Goal: Check status: Check status

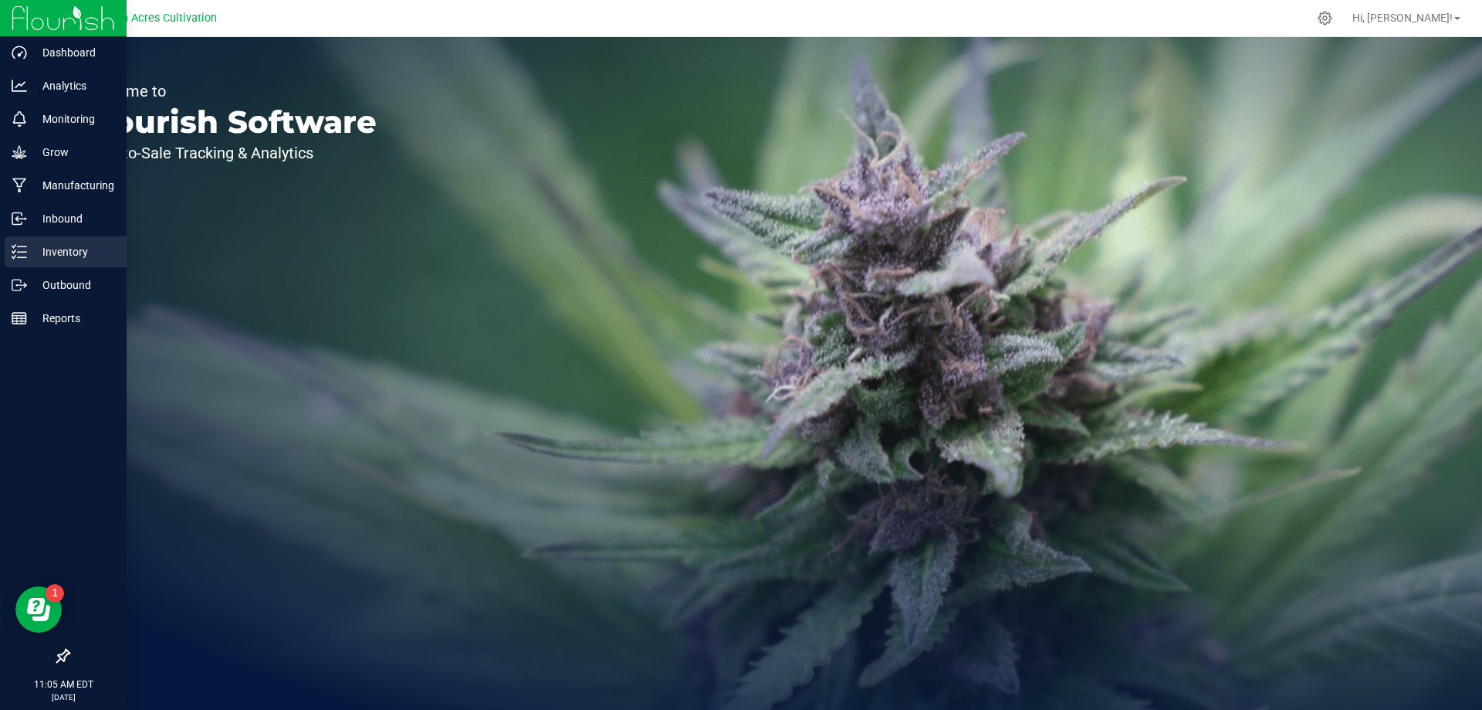
click at [50, 251] on p "Inventory" at bounding box center [73, 251] width 93 height 19
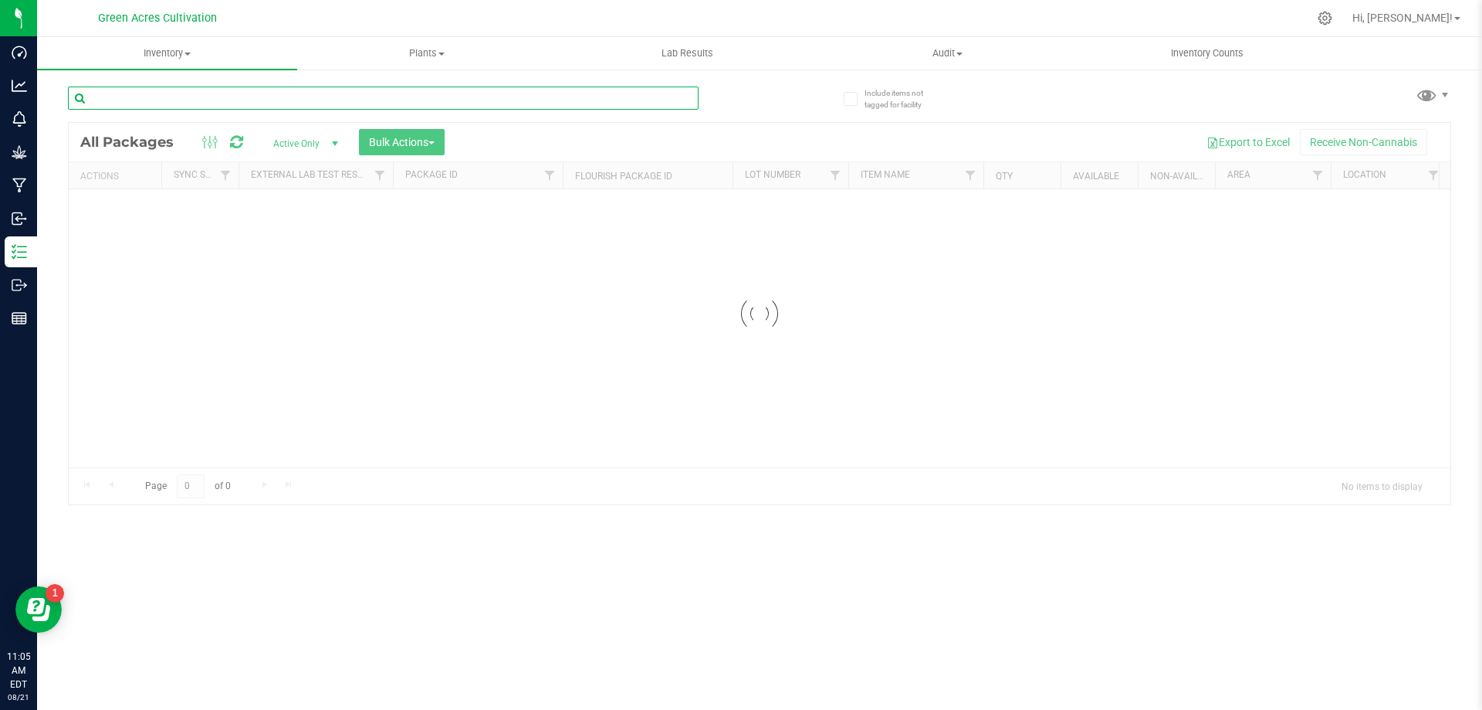
click at [514, 98] on input "text" at bounding box center [383, 97] width 631 height 23
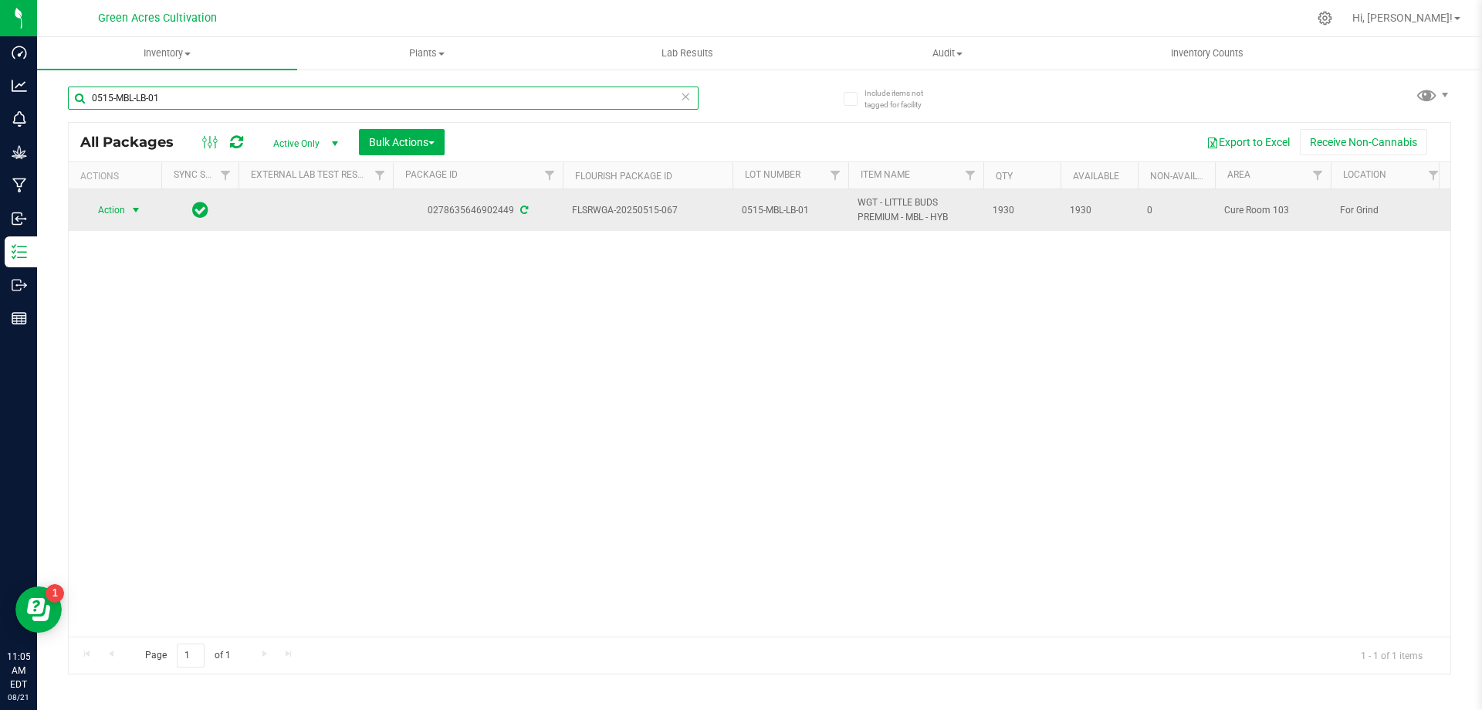
type input "0515-MBL-LB-01"
click at [116, 216] on span "Action" at bounding box center [105, 210] width 42 height 22
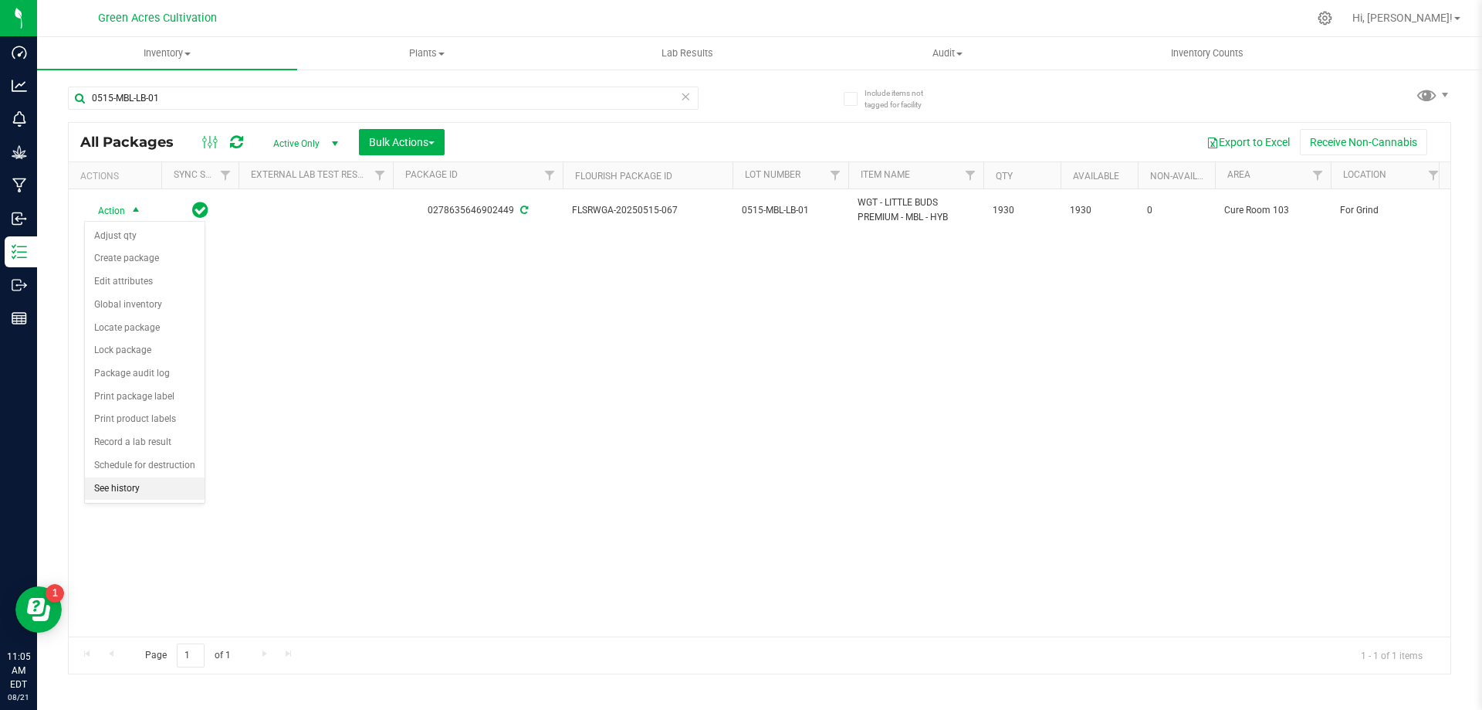
click at [147, 493] on li "See history" at bounding box center [145, 488] width 120 height 23
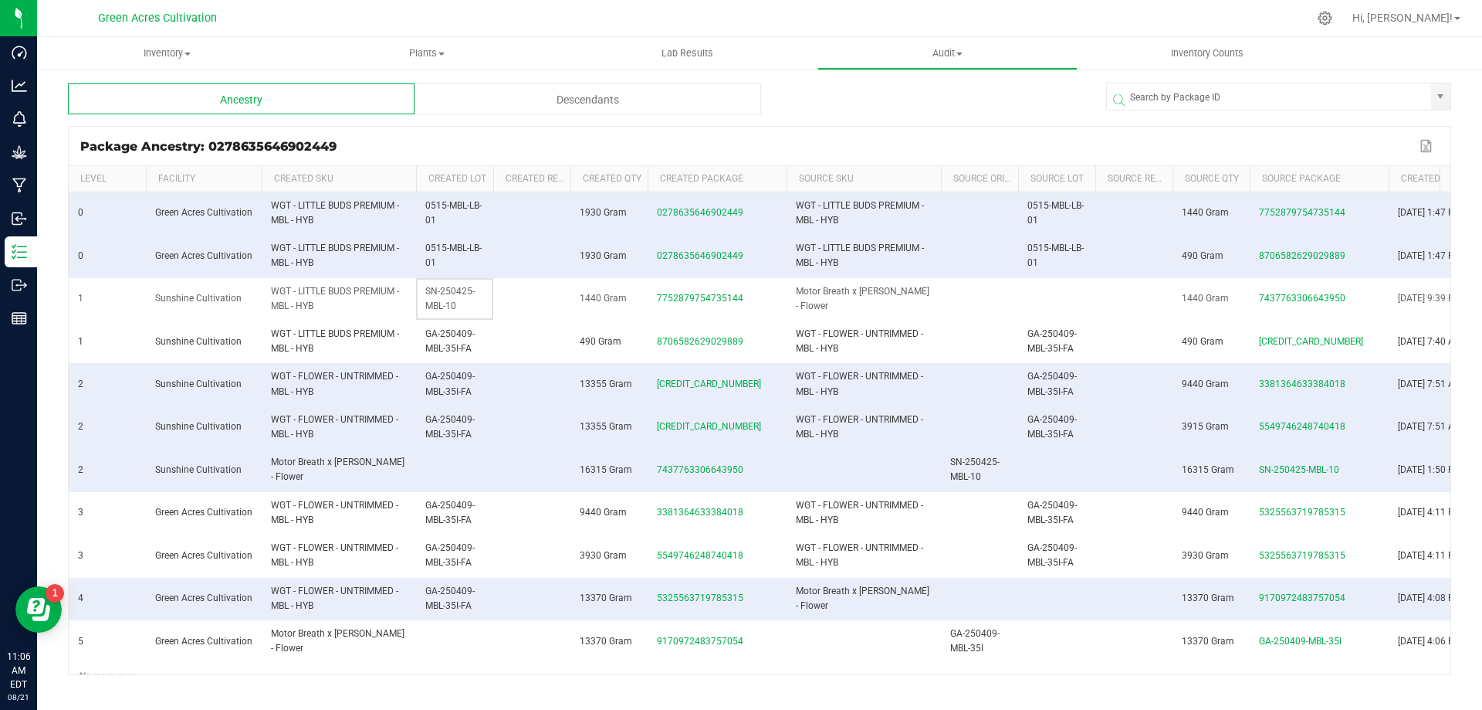
click at [445, 305] on span "SN-250425-MBL-10" at bounding box center [449, 298] width 49 height 25
copy span "SN-250425-MBL-10"
click at [452, 352] on span "GA-250409-MBL-35I-FA" at bounding box center [449, 340] width 49 height 25
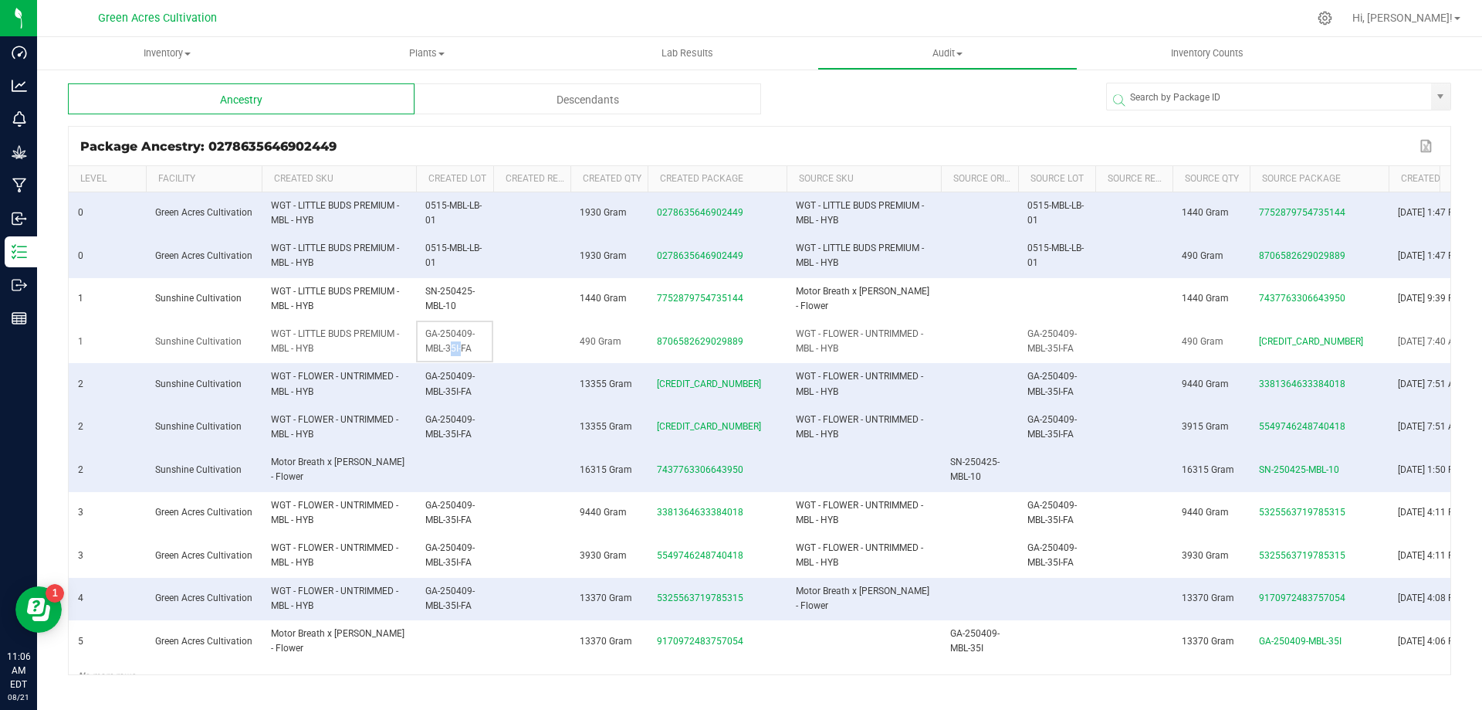
click at [452, 352] on span "GA-250409-MBL-35I-FA" at bounding box center [449, 340] width 49 height 25
copy span "GA-250409-MBL-35I-FA"
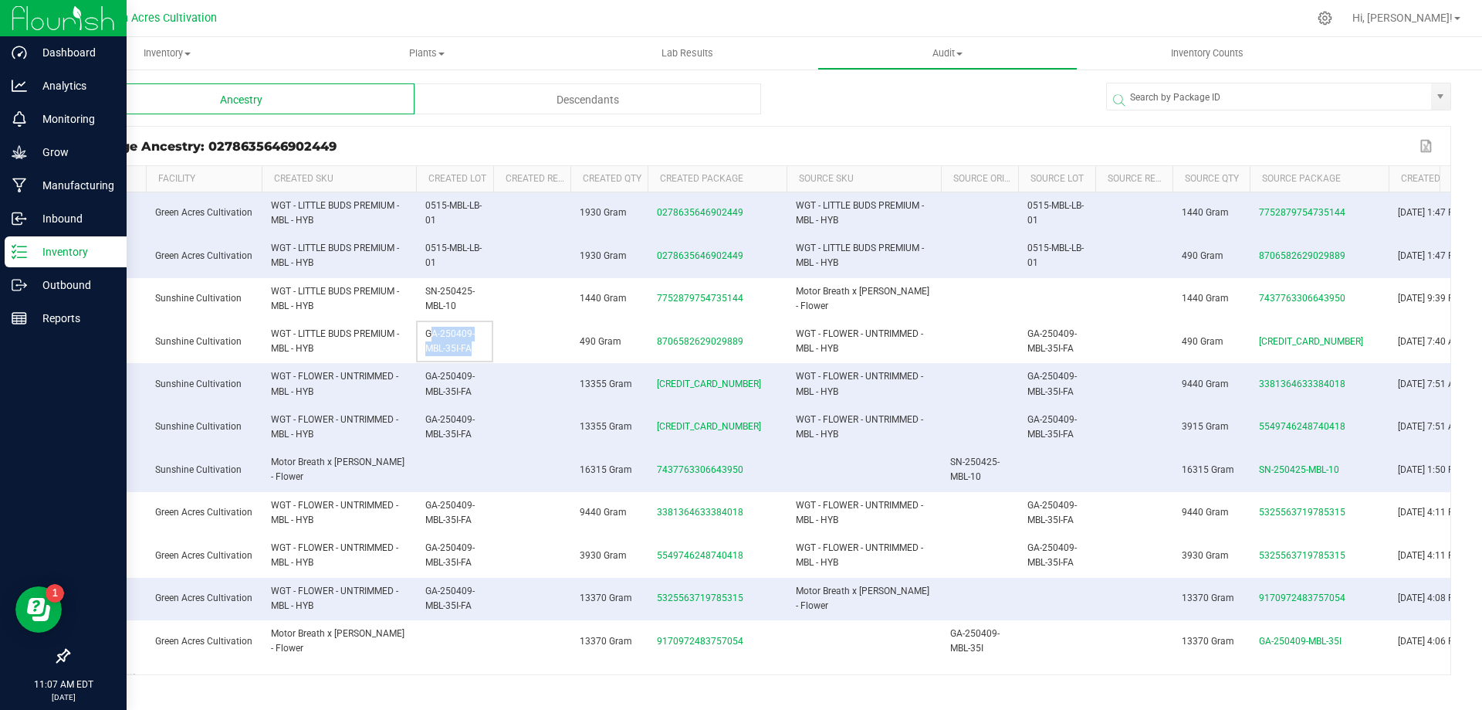
click at [62, 241] on div "Inventory" at bounding box center [66, 251] width 122 height 31
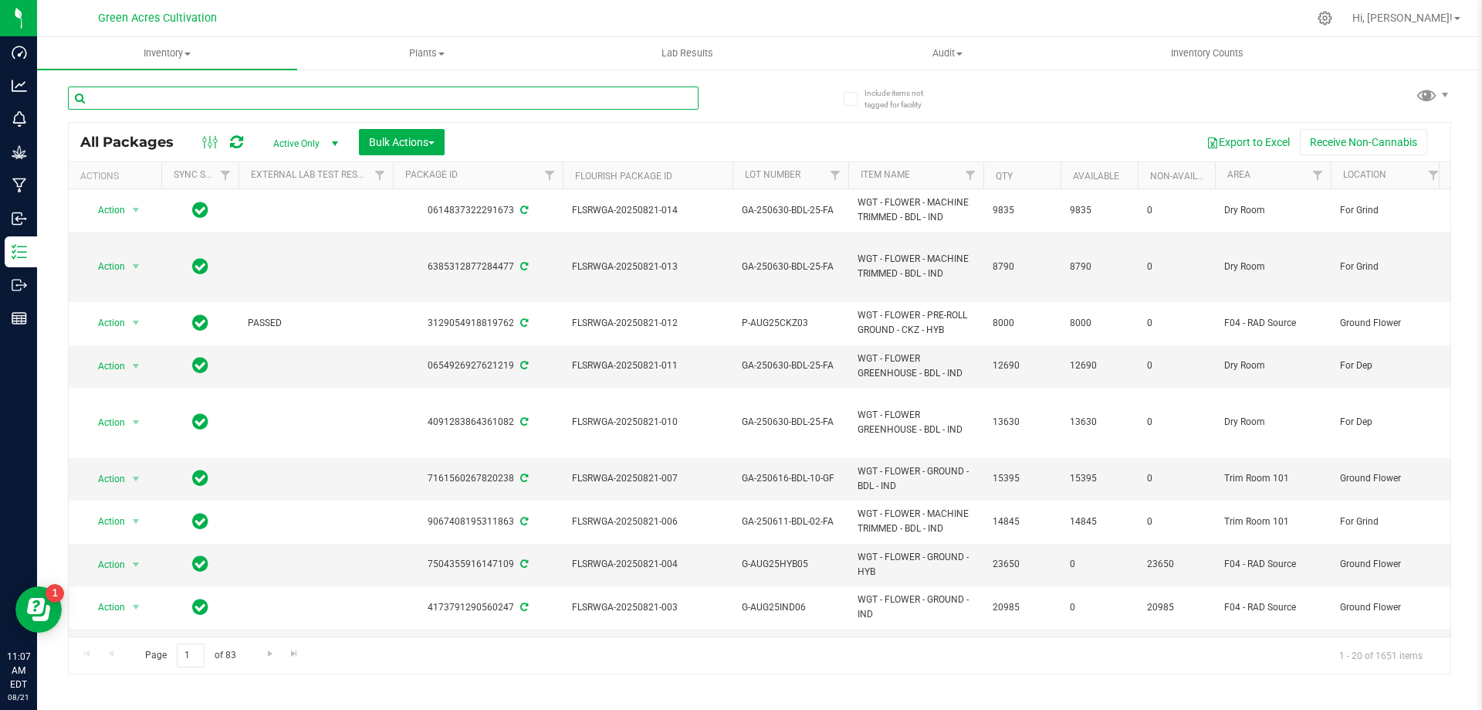
click at [506, 105] on input "text" at bounding box center [383, 97] width 631 height 23
paste input "0515-GRZ-LB-01"
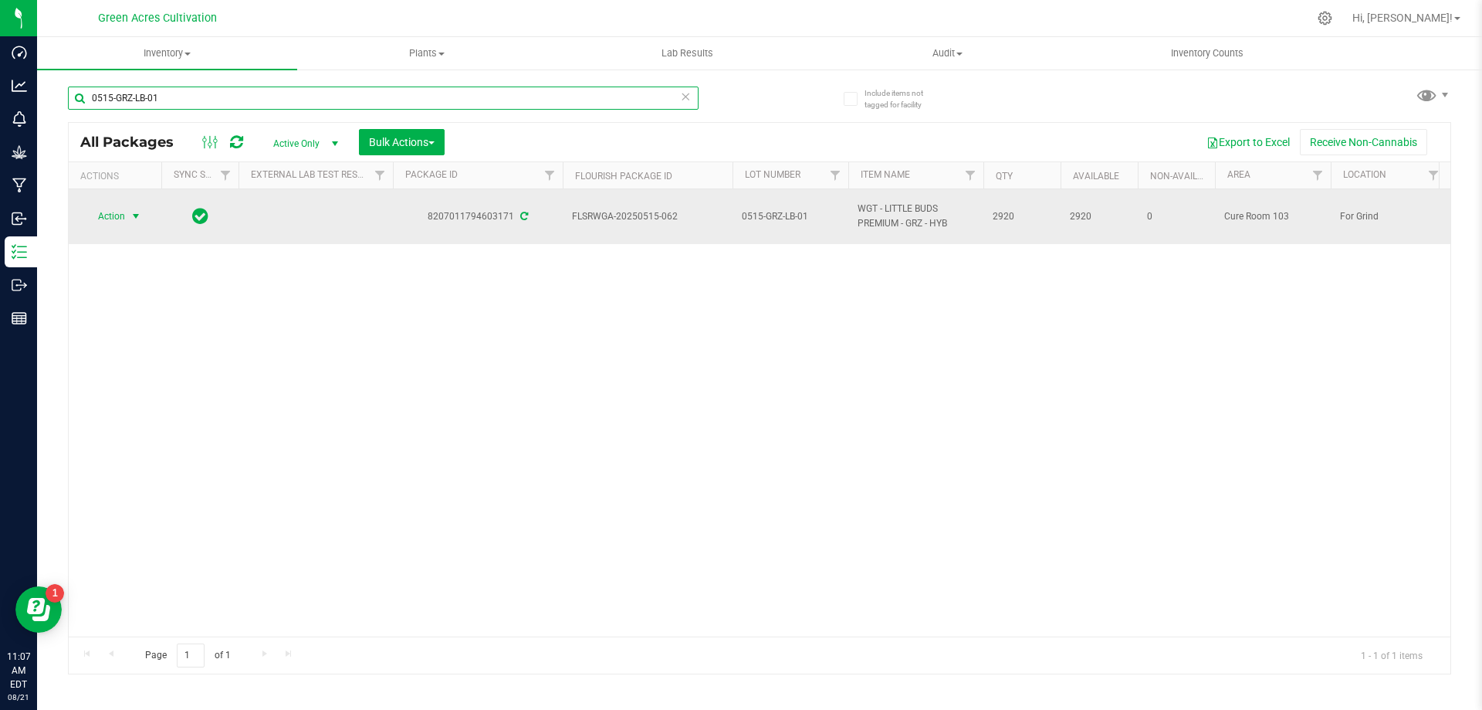
type input "0515-GRZ-LB-01"
click at [132, 219] on span "select" at bounding box center [136, 216] width 12 height 12
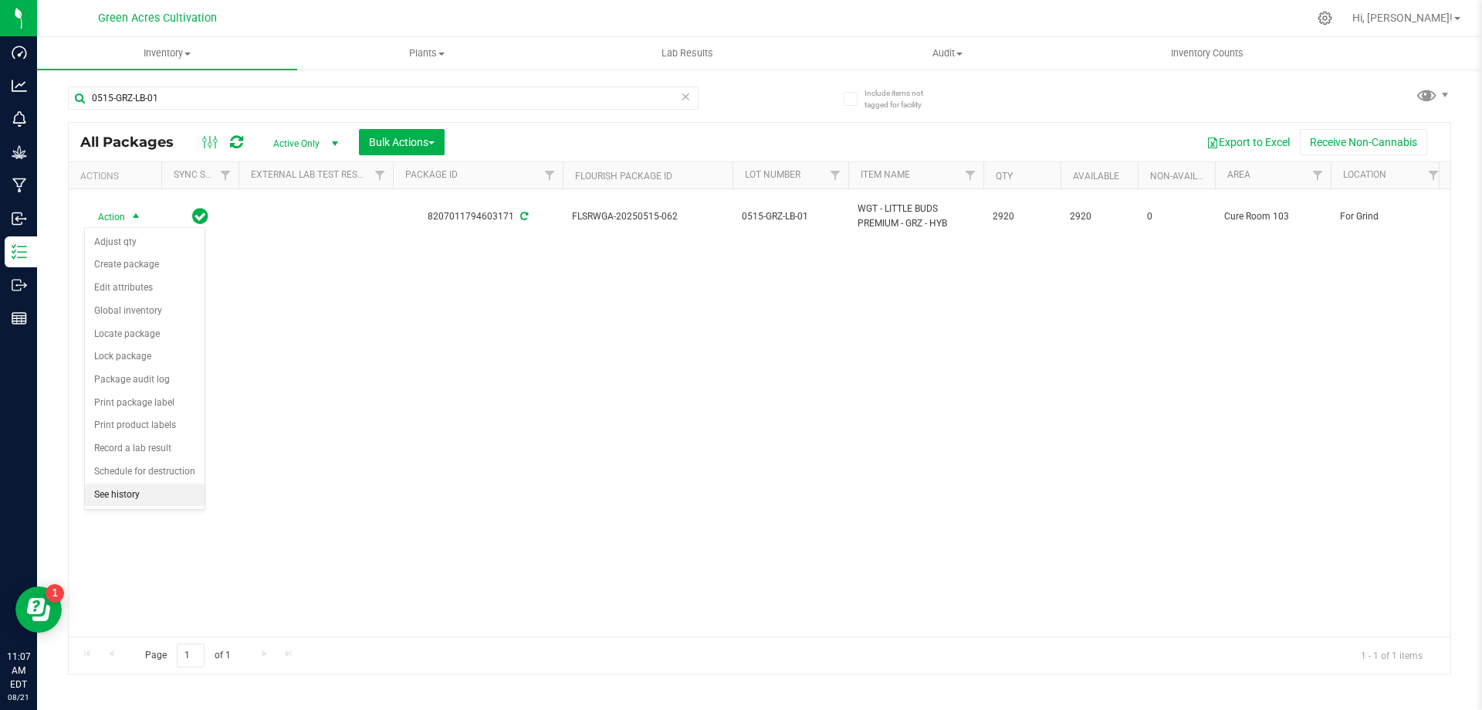
click at [140, 500] on li "See history" at bounding box center [145, 494] width 120 height 23
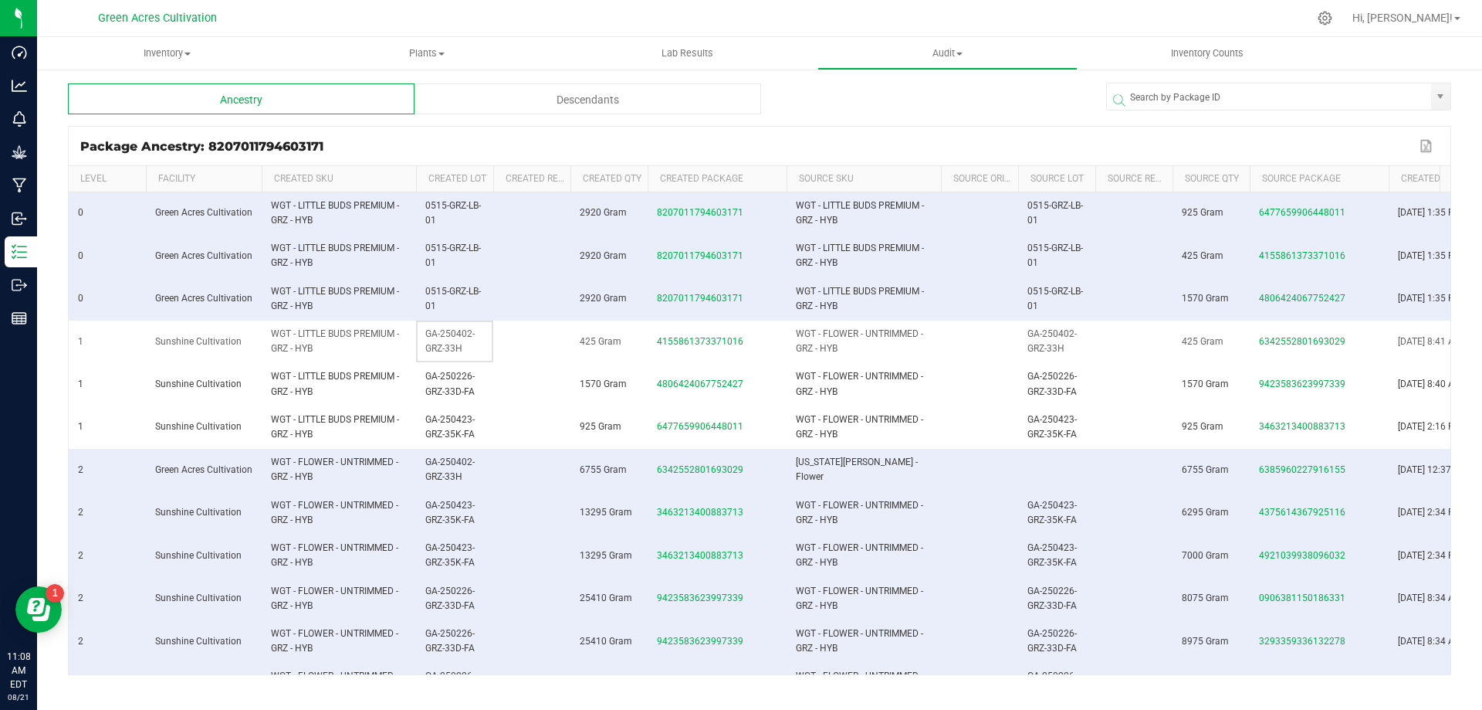
click at [456, 347] on span "GA-250402-GRZ-33H" at bounding box center [449, 340] width 49 height 25
copy span "GA-250402-GRZ-33H"
click at [452, 388] on span "GA-250226-GRZ-33D-FA" at bounding box center [449, 383] width 49 height 25
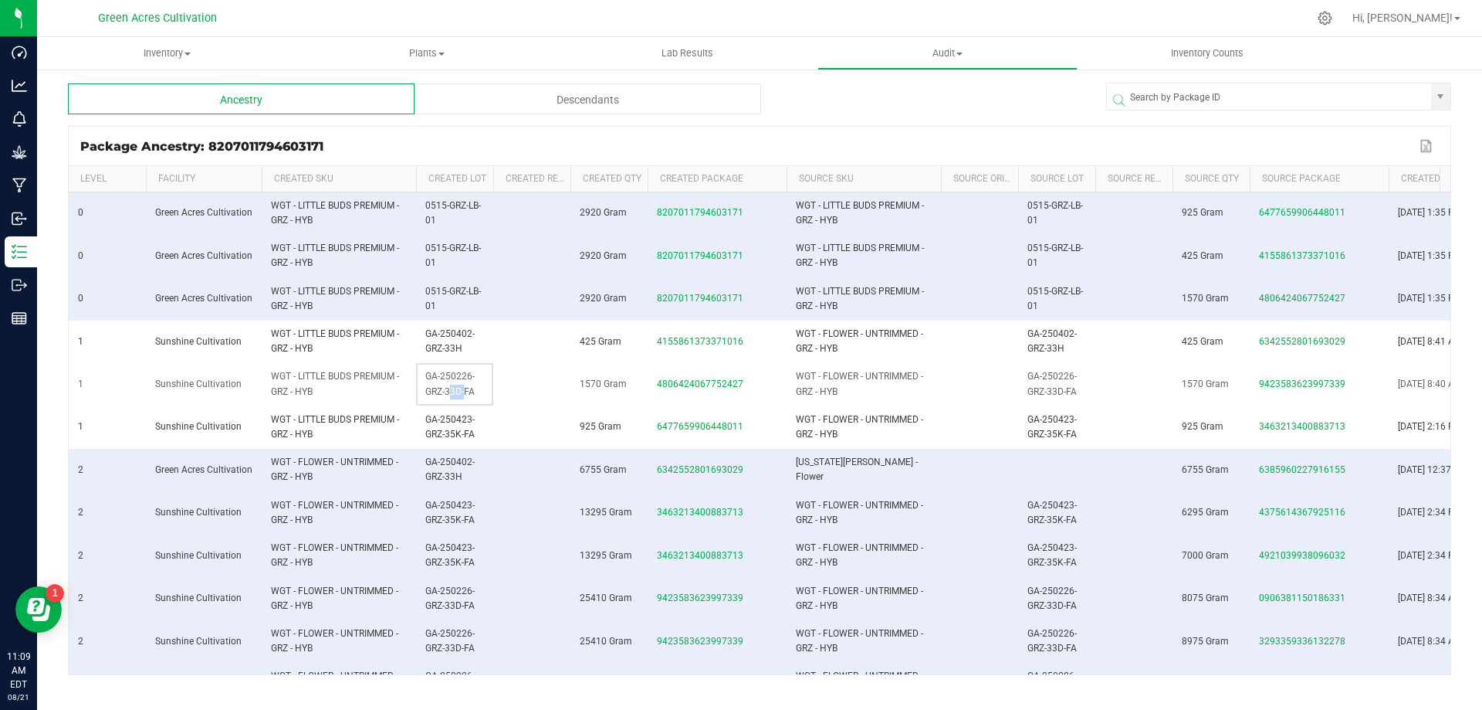
click at [452, 388] on span "GA-250226-GRZ-33D-FA" at bounding box center [449, 383] width 49 height 25
copy span "GA-250226-GRZ-33D-FA"
click at [454, 438] on span "GA-250423-GRZ-35K-FA" at bounding box center [449, 426] width 49 height 25
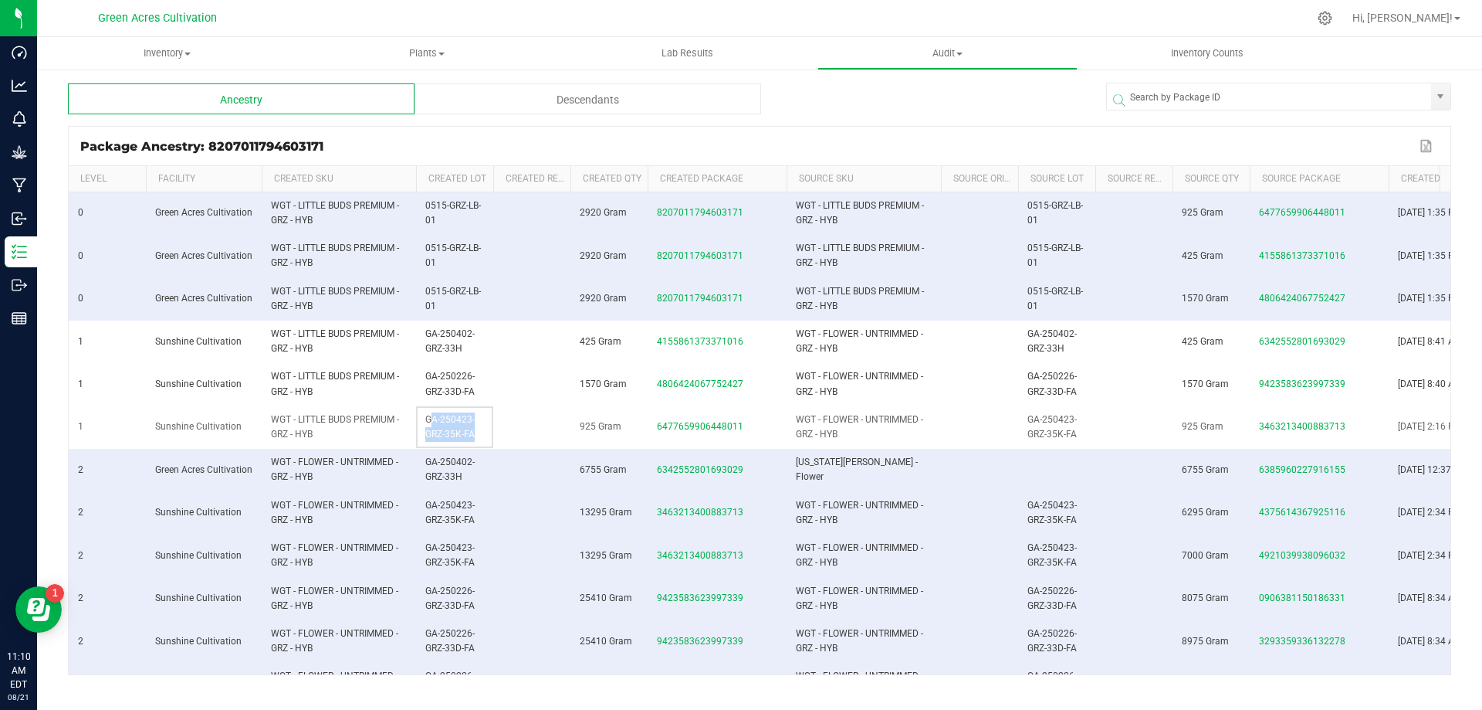
click at [454, 438] on span "GA-250423-GRZ-35K-FA" at bounding box center [449, 426] width 49 height 25
copy span "GA-250423-GRZ-35K-FA"
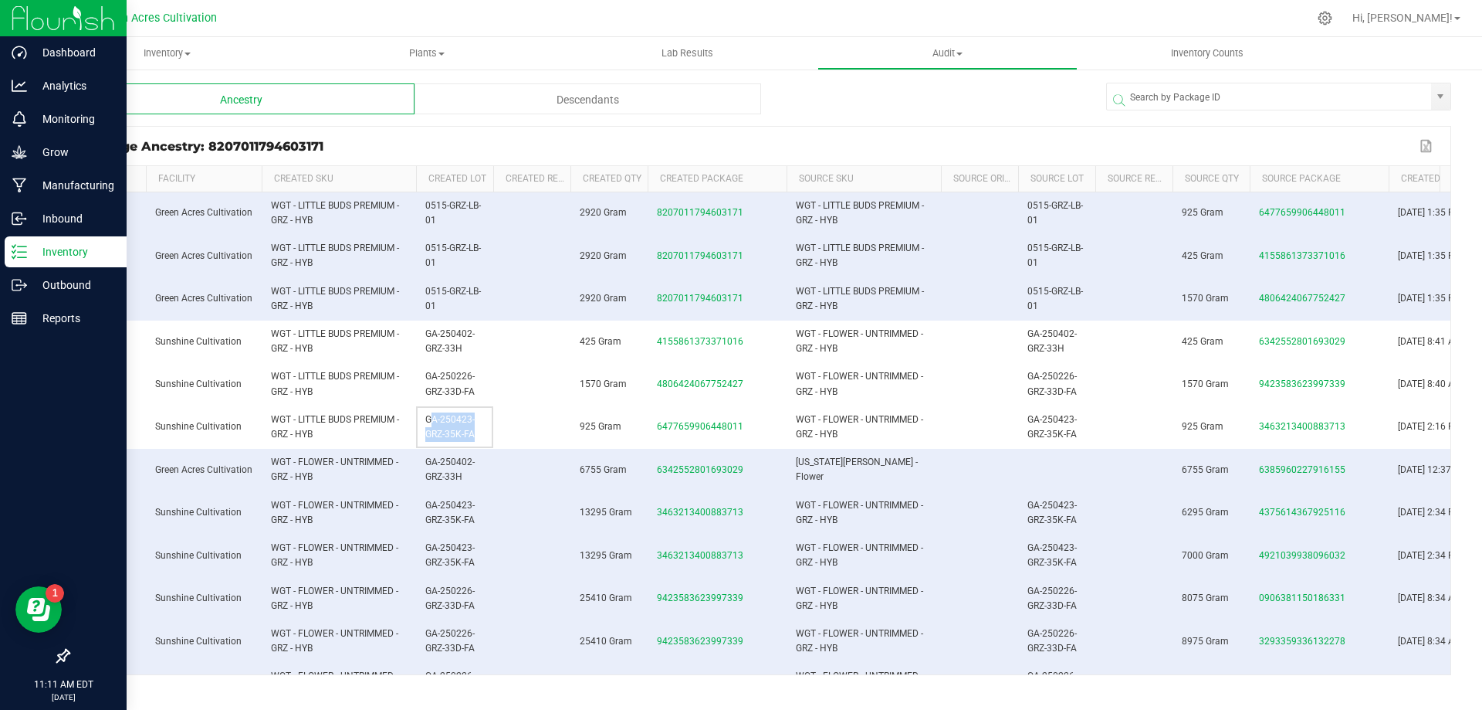
click at [60, 240] on div "Inventory" at bounding box center [66, 251] width 122 height 31
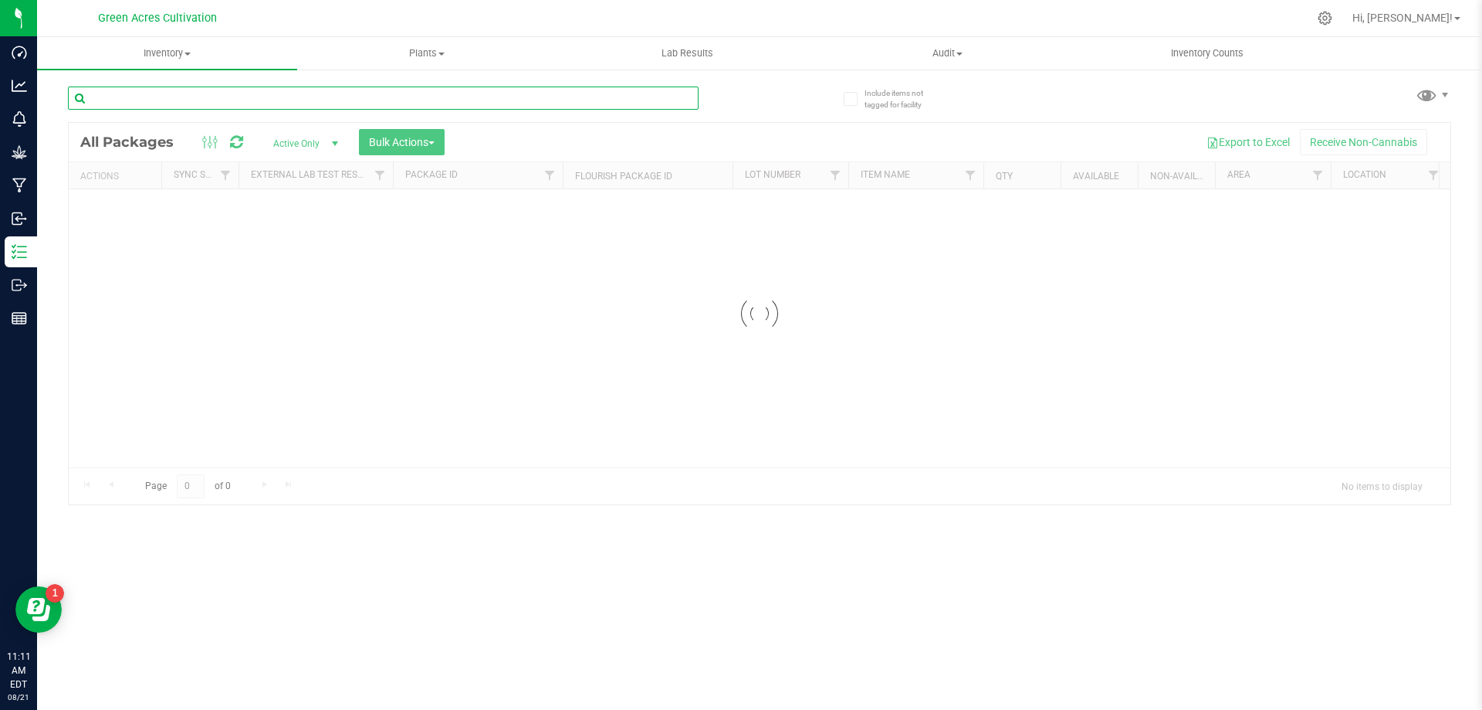
click at [601, 88] on input "text" at bounding box center [383, 97] width 631 height 23
paste input "0515-AZK-LB-01"
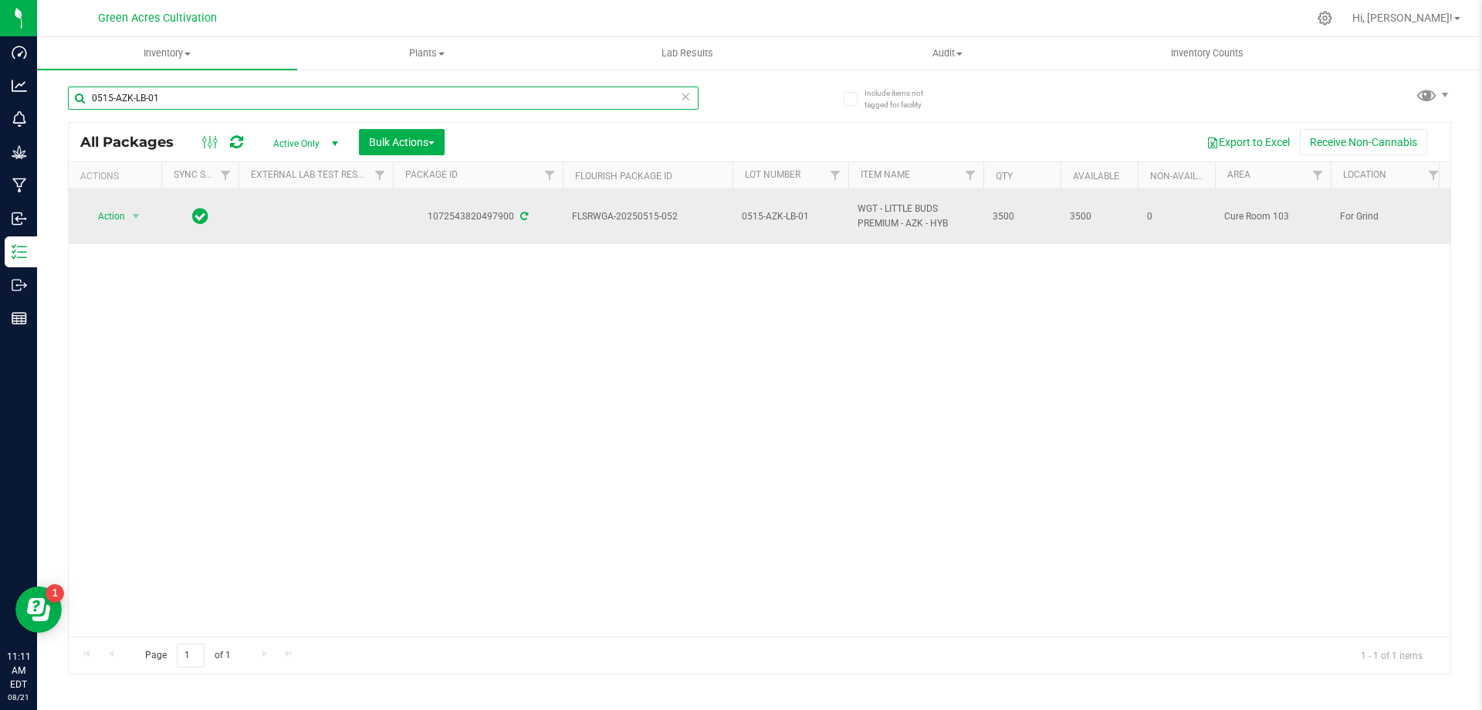
type input "0515-AZK-LB-01"
click at [129, 216] on span "select" at bounding box center [136, 216] width 19 height 22
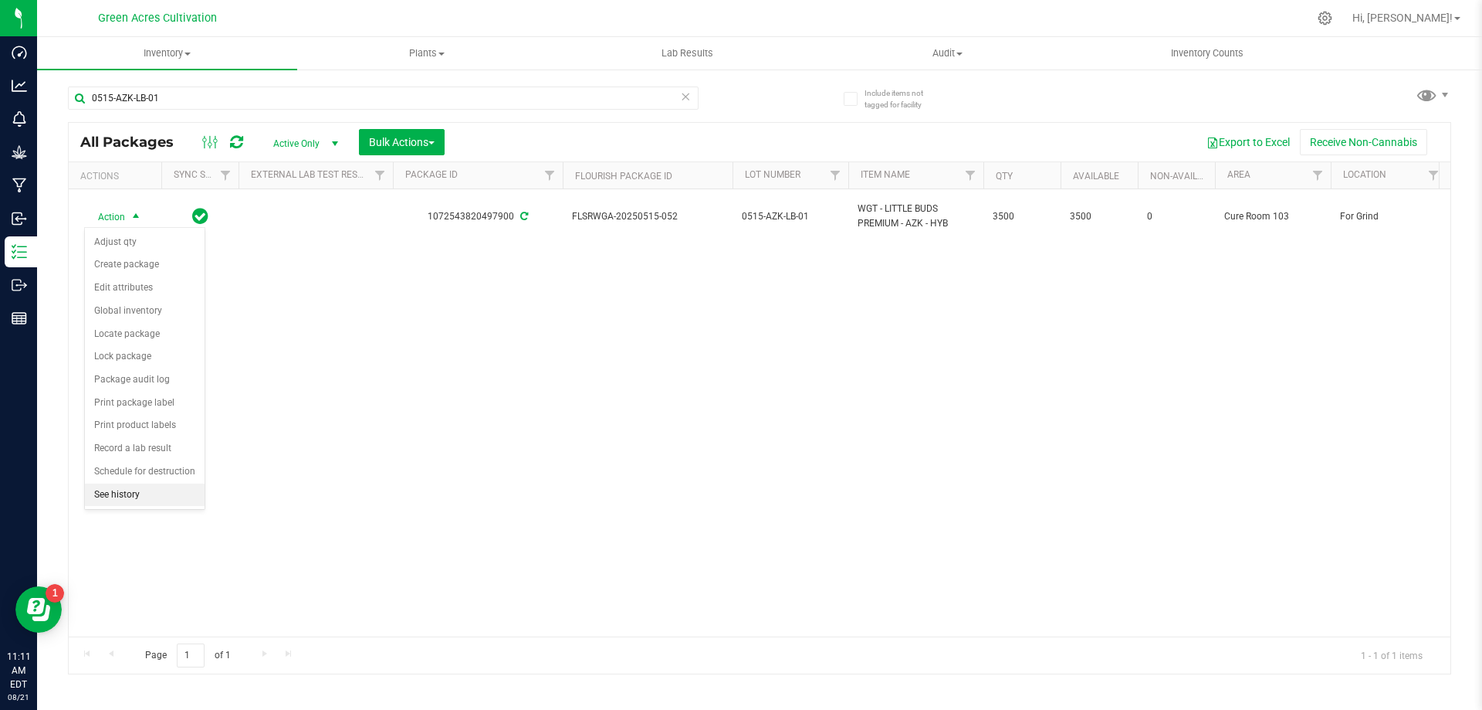
click at [144, 493] on li "See history" at bounding box center [145, 494] width 120 height 23
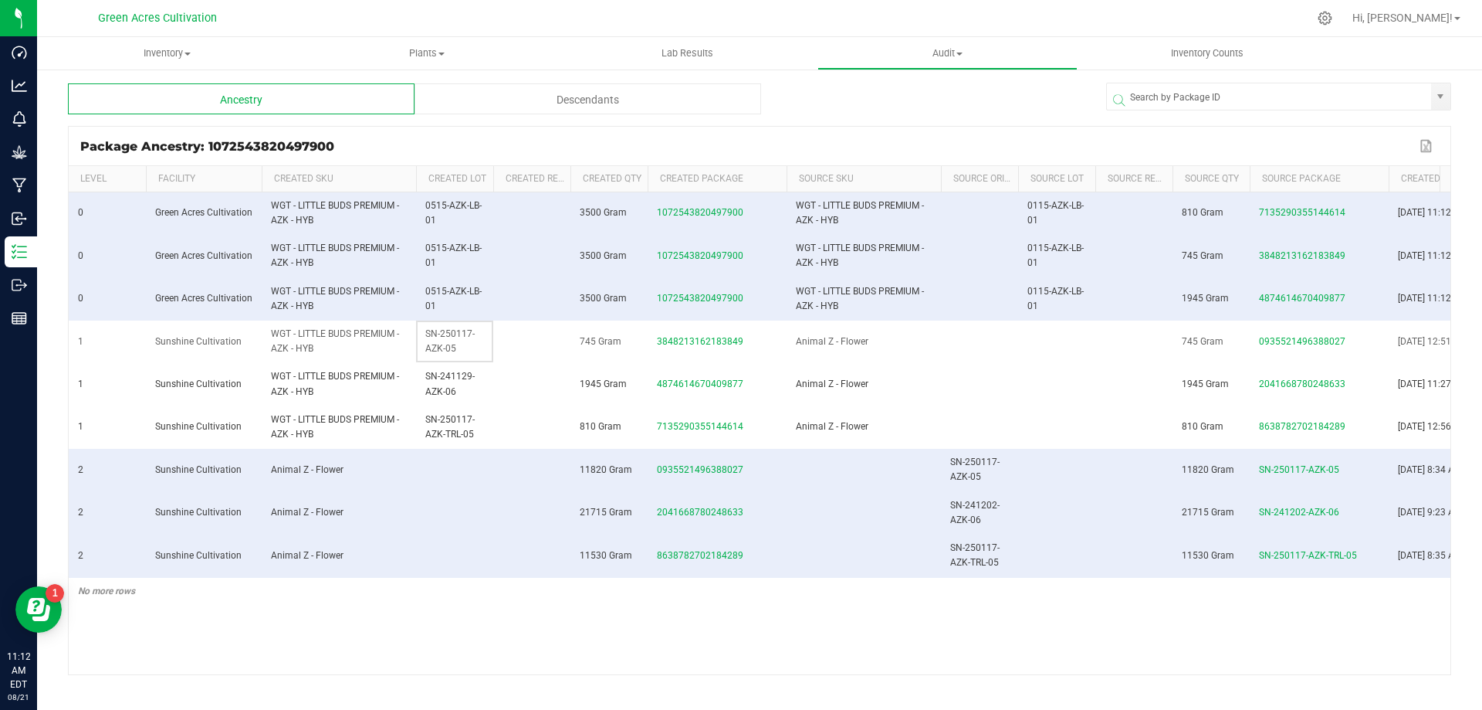
click at [447, 346] on span "SN-250117-AZK-05" at bounding box center [449, 340] width 49 height 25
copy span "SN-250117-AZK-05"
click at [439, 388] on span "SN-241129-AZK-06" at bounding box center [449, 383] width 49 height 25
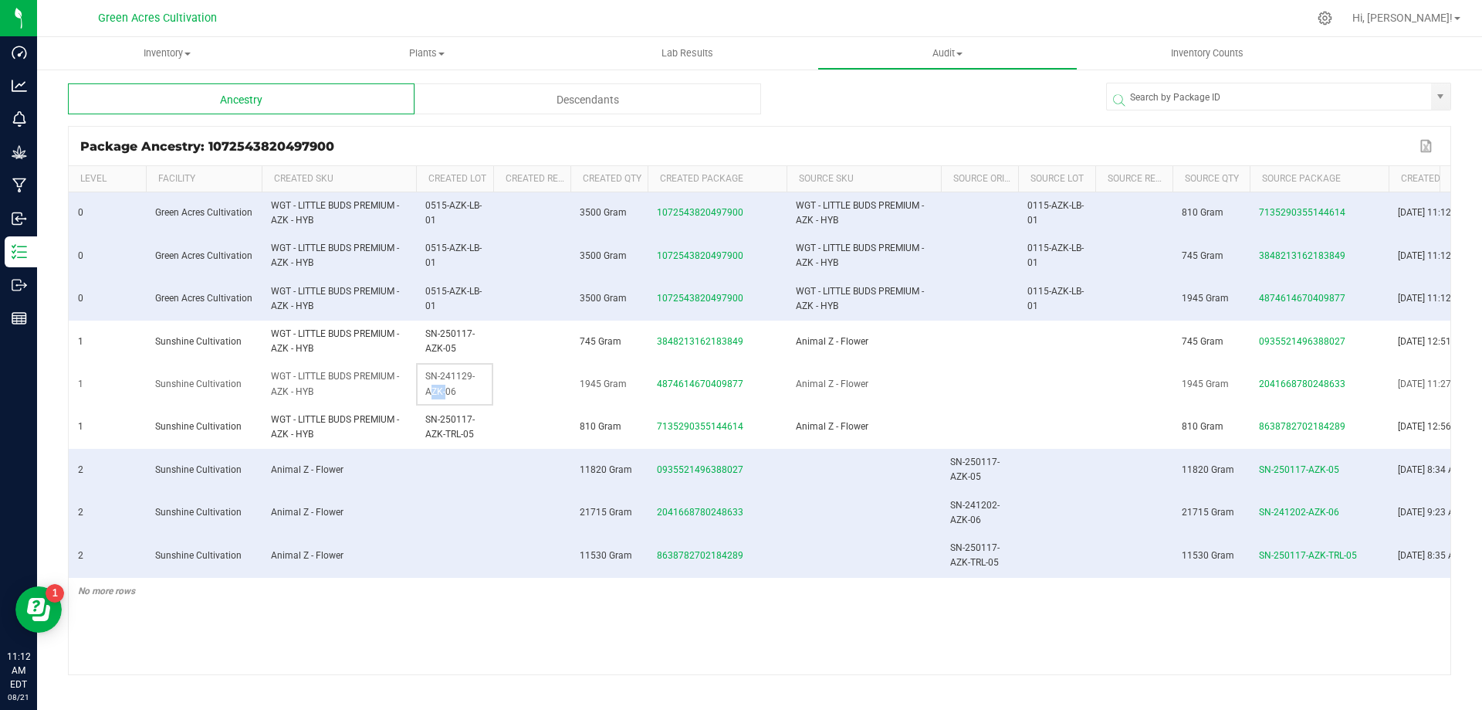
click at [439, 388] on span "SN-241129-AZK-06" at bounding box center [449, 383] width 49 height 25
copy span "SN-241129-AZK-06"
click at [442, 429] on span "SN-250117-AZK-TRL-05" at bounding box center [449, 426] width 49 height 25
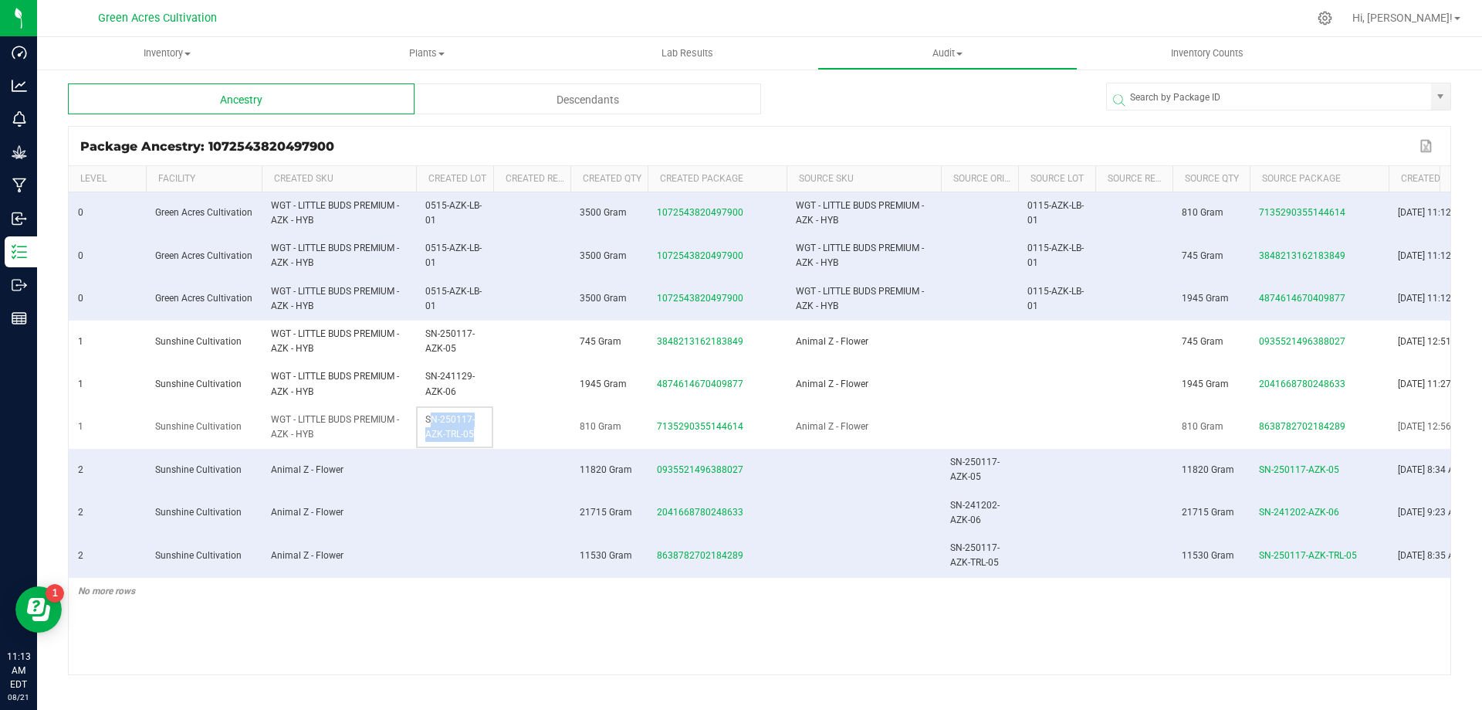
click at [442, 429] on span "SN-250117-AZK-TRL-05" at bounding box center [449, 426] width 49 height 25
copy span "SN-250117-AZK-TRL-05"
click at [477, 483] on td at bounding box center [454, 470] width 77 height 42
